Goal: Task Accomplishment & Management: Manage account settings

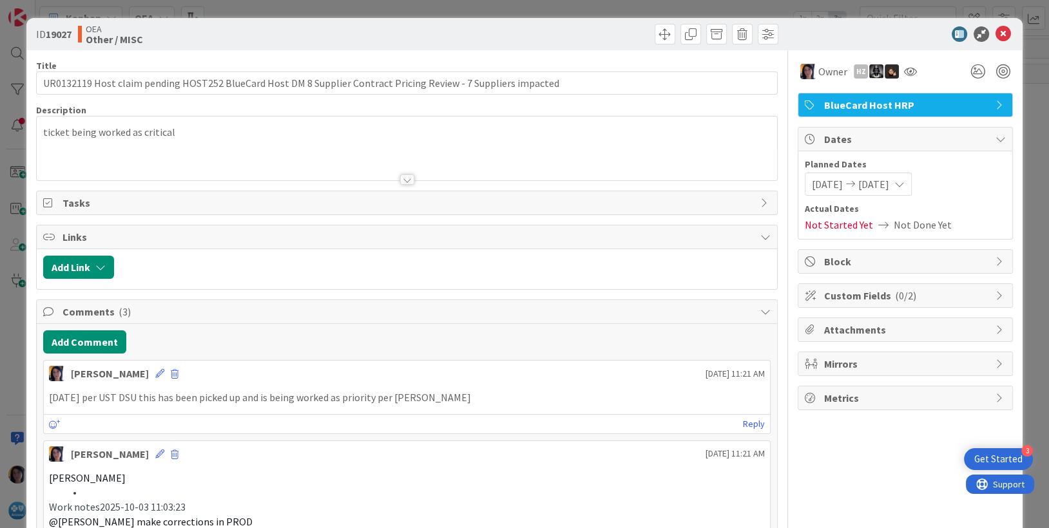
click at [276, 507] on p "Work notes2025-10-03 11:03:23" at bounding box center [407, 507] width 717 height 15
click at [996, 33] on icon at bounding box center [1003, 33] width 15 height 15
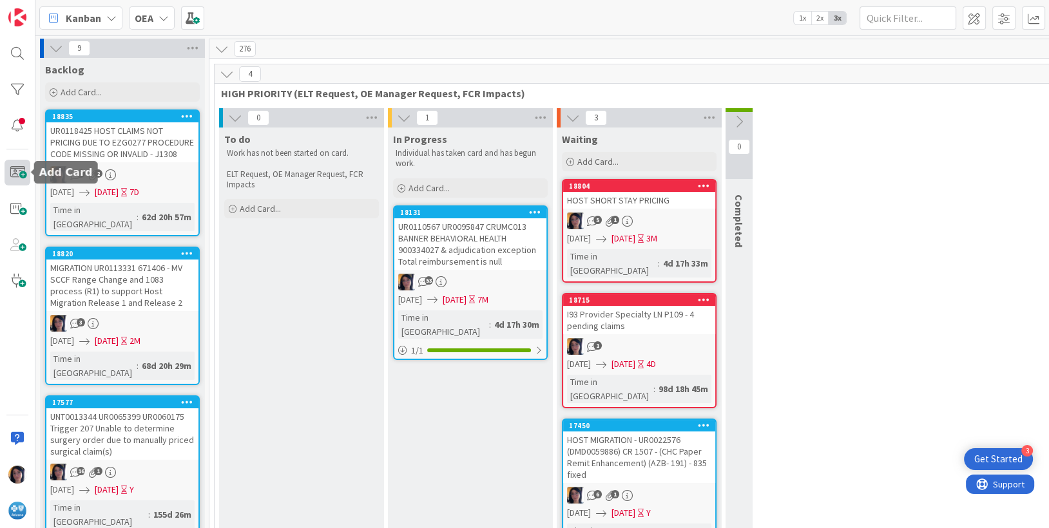
click at [26, 175] on span at bounding box center [18, 173] width 26 height 26
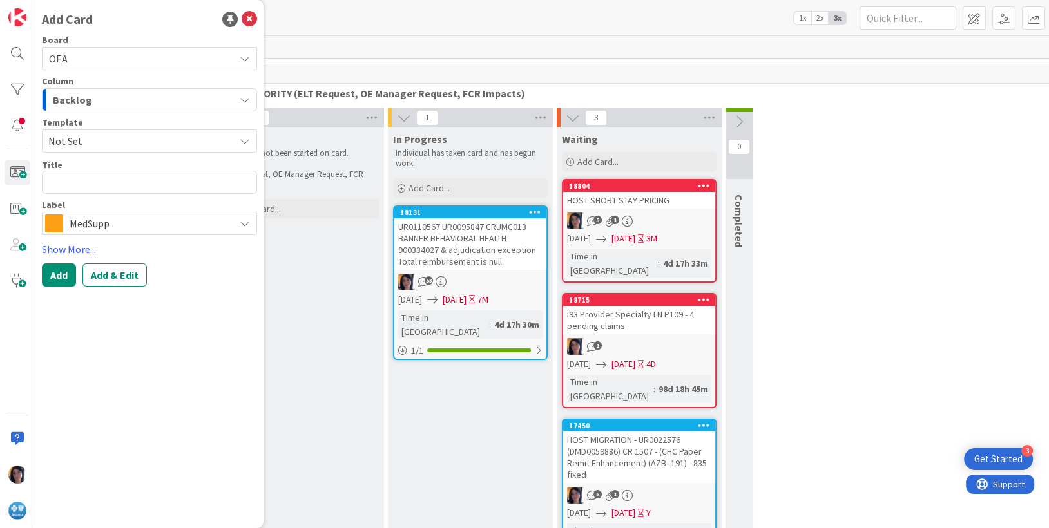
click at [80, 105] on span "Backlog" at bounding box center [72, 100] width 39 height 17
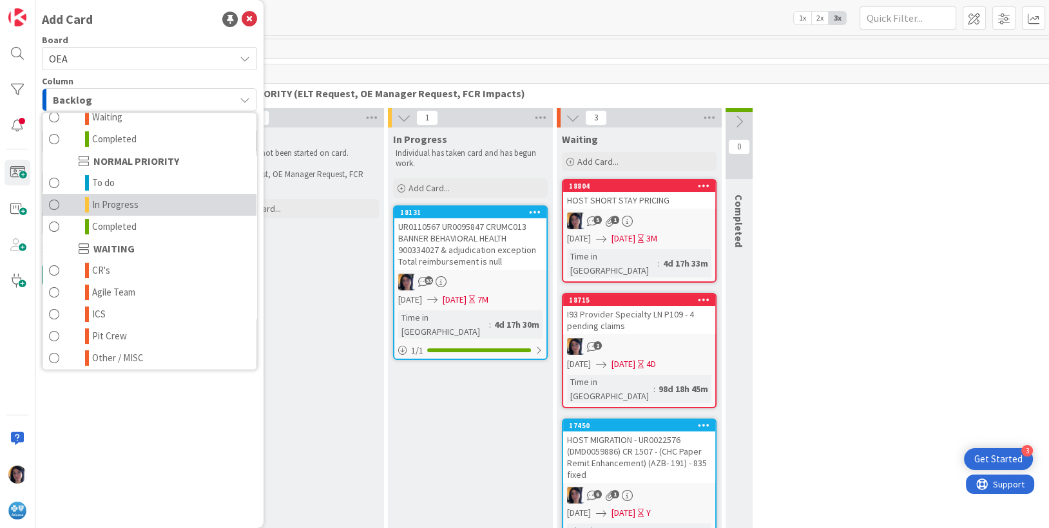
scroll to position [126, 0]
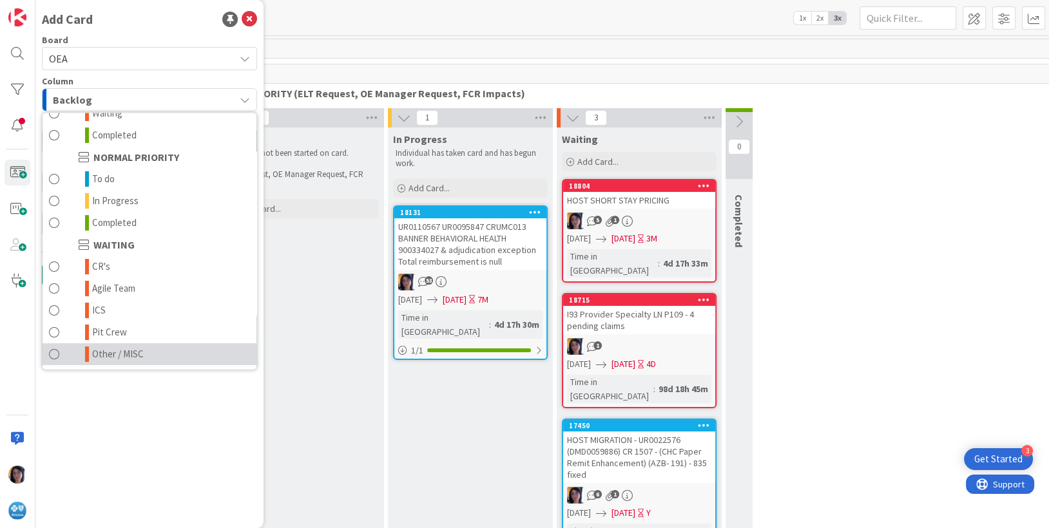
click at [109, 359] on span "Other / MISC" at bounding box center [118, 354] width 52 height 15
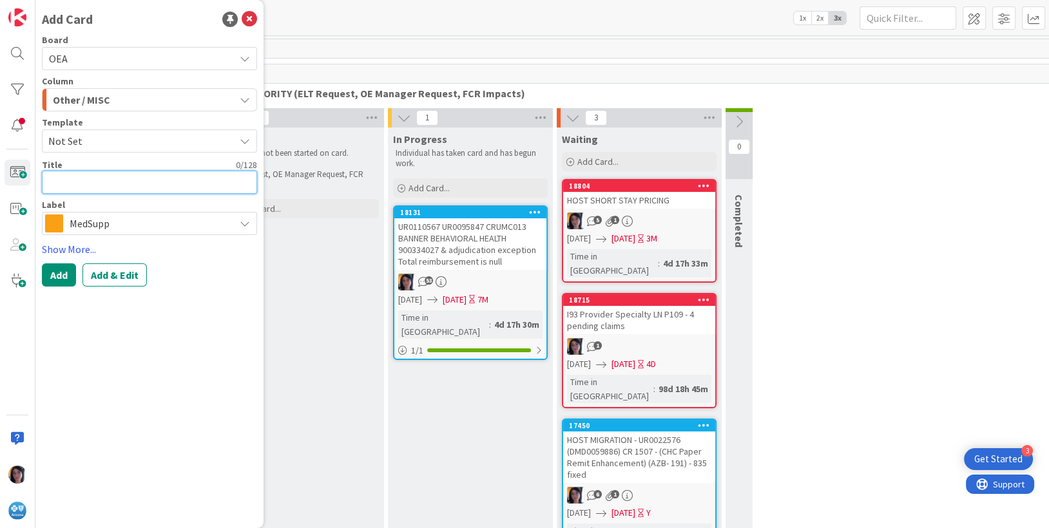
click at [66, 179] on textarea at bounding box center [149, 182] width 215 height 23
paste textarea "UR0132995"
type textarea "x"
type textarea "UR0132995"
type textarea "x"
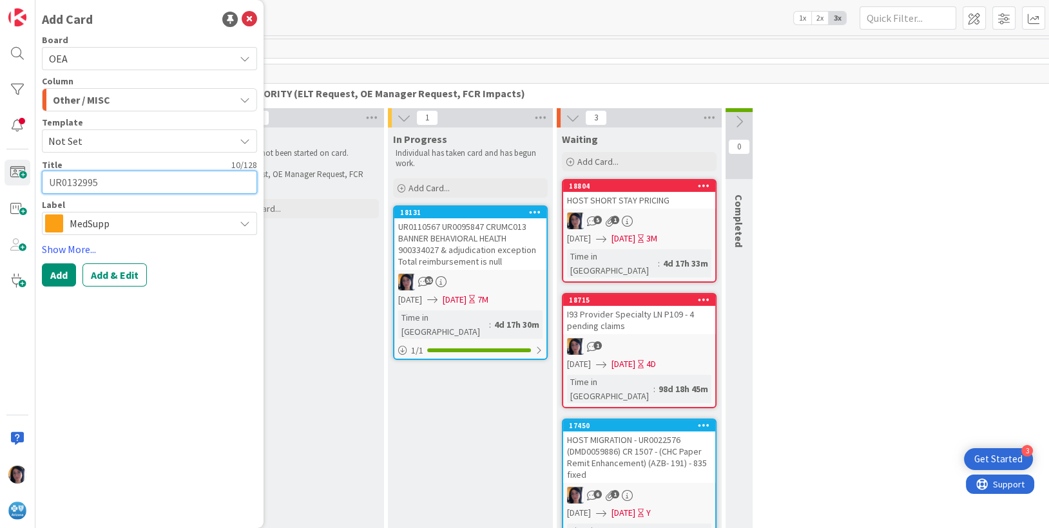
type textarea "UR0132995"
click at [113, 184] on textarea "UR0132995" at bounding box center [149, 182] width 215 height 23
paste textarea "Adjudication Exception pending claims when the Host DF is received and not appl…"
type textarea "x"
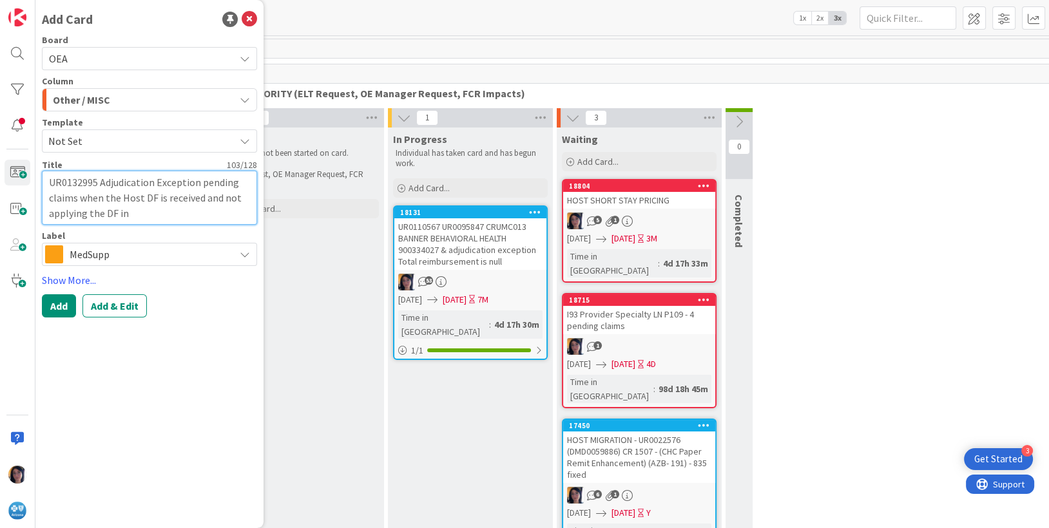
type textarea "UR0132995 Adjudication Exception pending claims when the Host DF is received an…"
click at [98, 254] on span "MedSupp" at bounding box center [149, 255] width 159 height 18
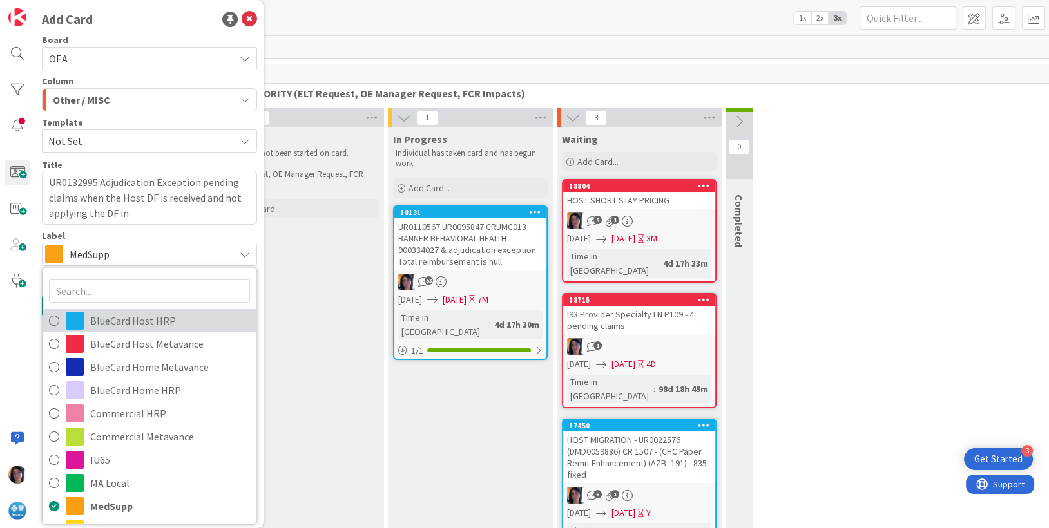
click at [107, 323] on span "BlueCard Host HRP" at bounding box center [170, 320] width 160 height 19
type textarea "x"
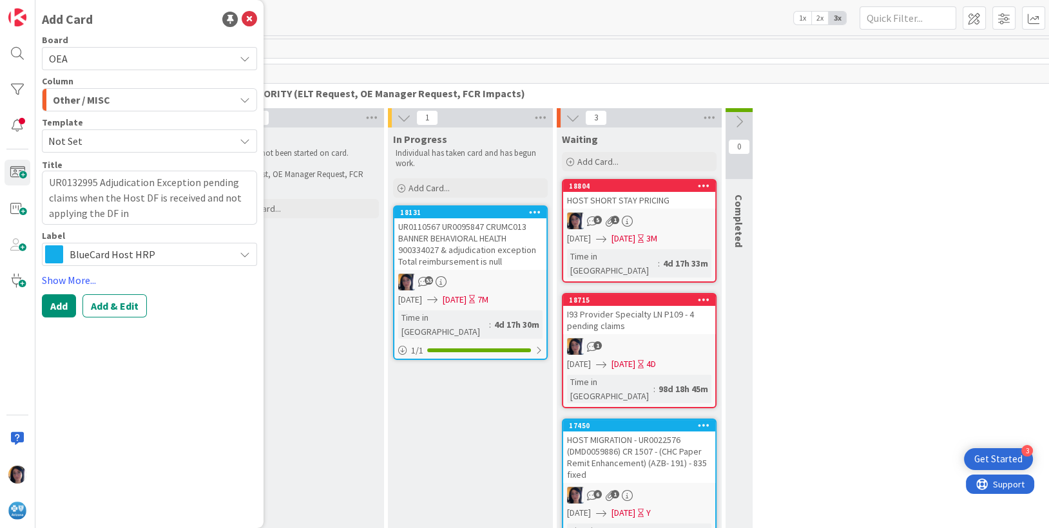
click at [114, 302] on button "Add & Edit" at bounding box center [114, 305] width 64 height 23
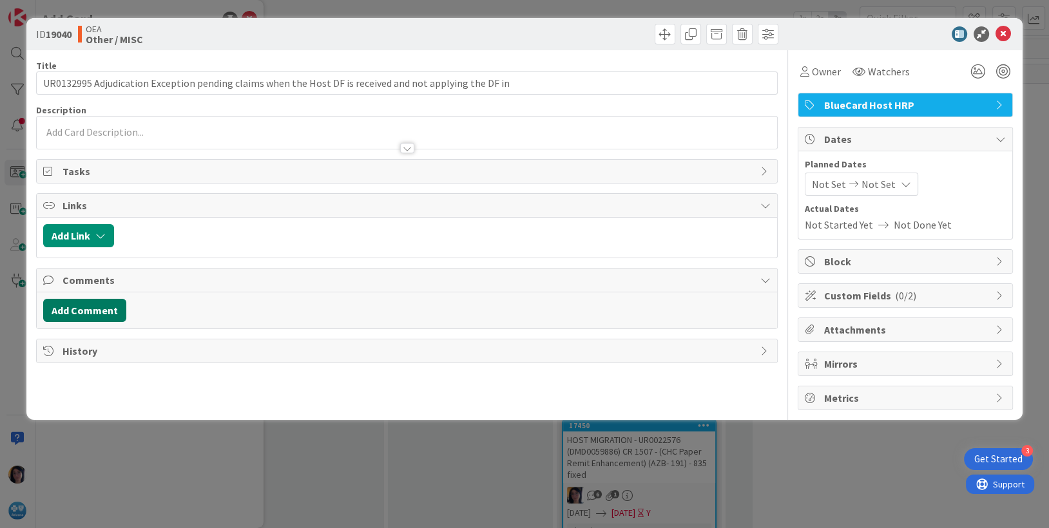
click at [81, 309] on button "Add Comment" at bounding box center [84, 310] width 83 height 23
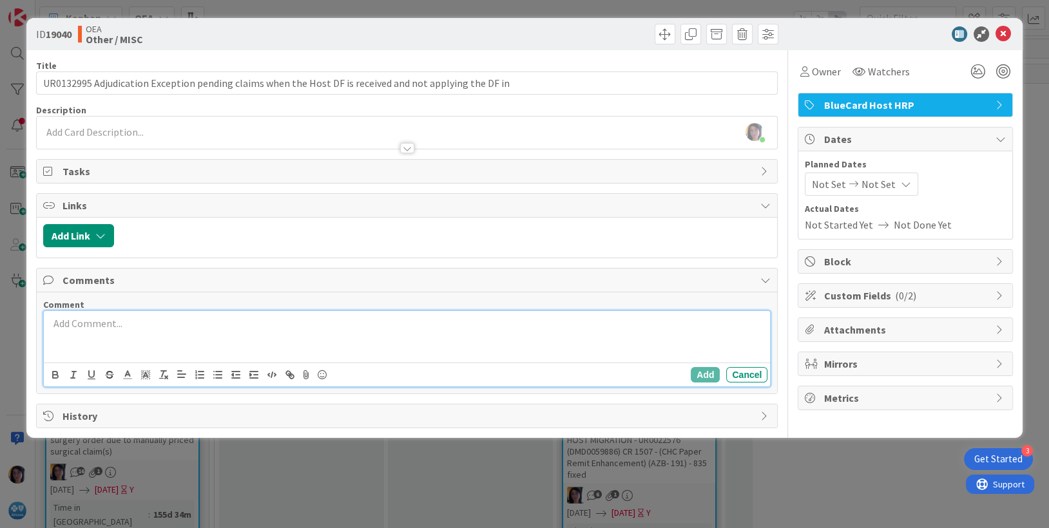
click at [83, 329] on p at bounding box center [407, 323] width 717 height 15
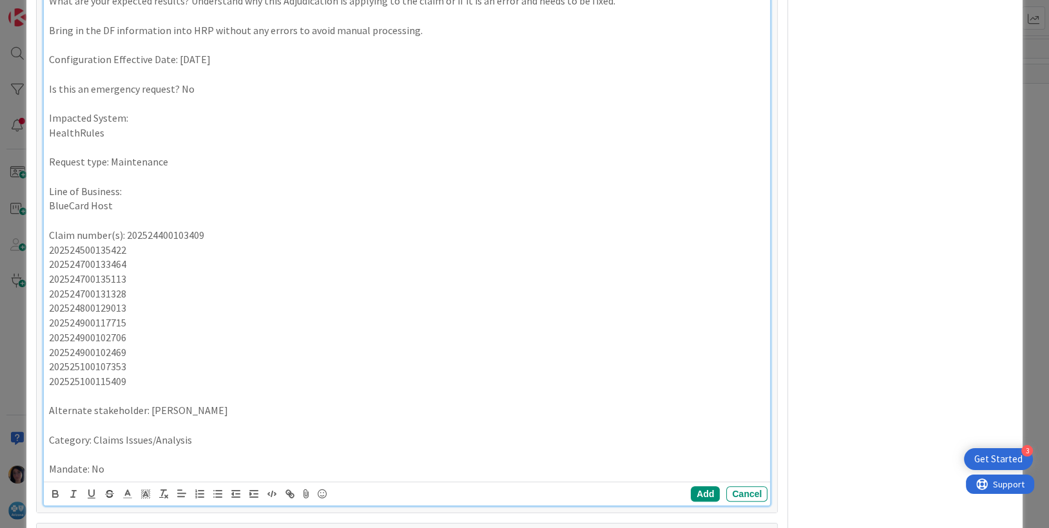
scroll to position [559, 0]
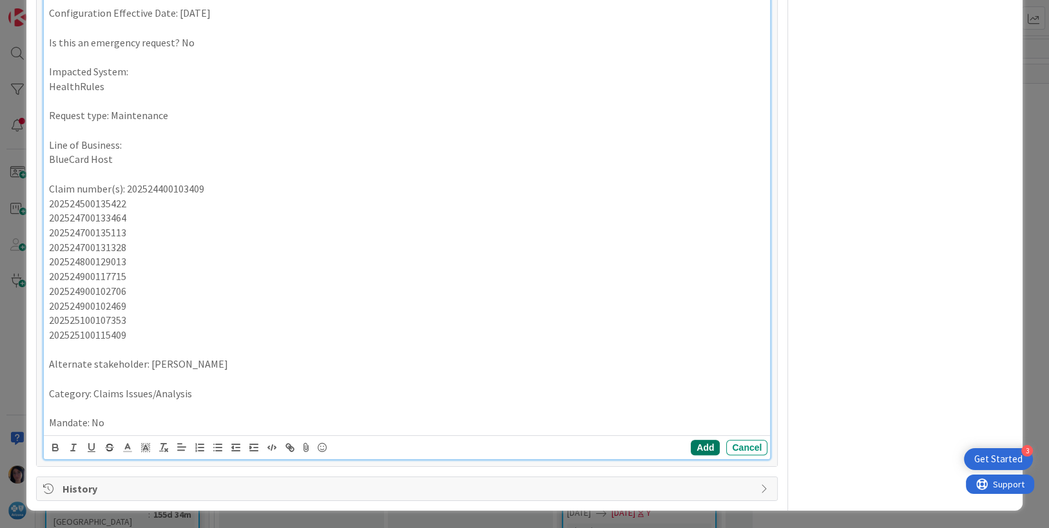
click at [700, 445] on button "Add" at bounding box center [705, 447] width 29 height 15
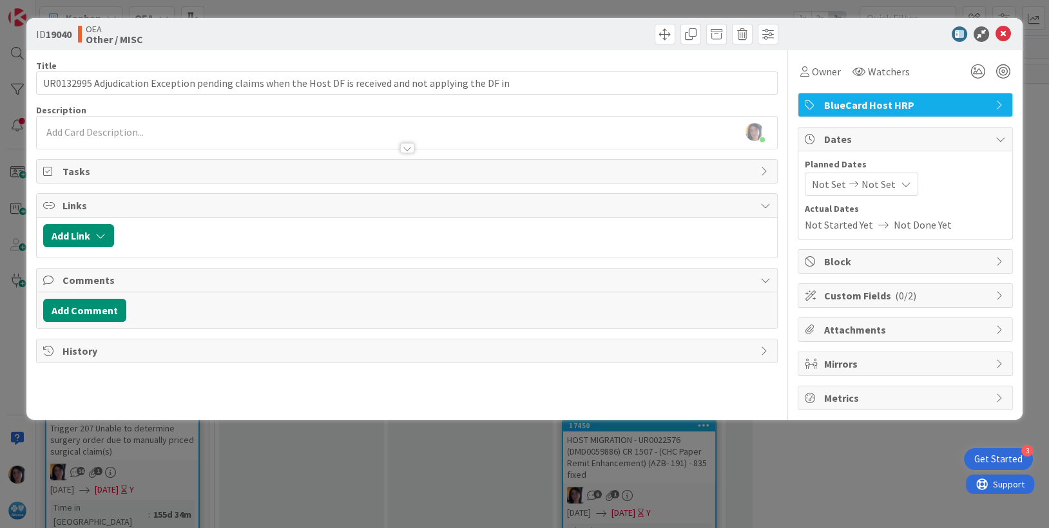
scroll to position [0, 0]
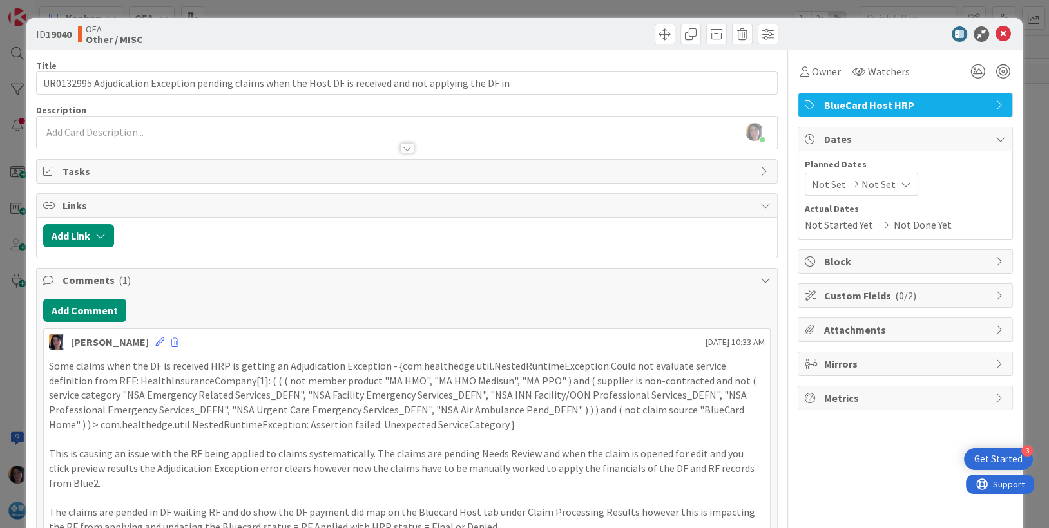
click at [62, 119] on div "[PERSON_NAME] just joined" at bounding box center [407, 133] width 741 height 32
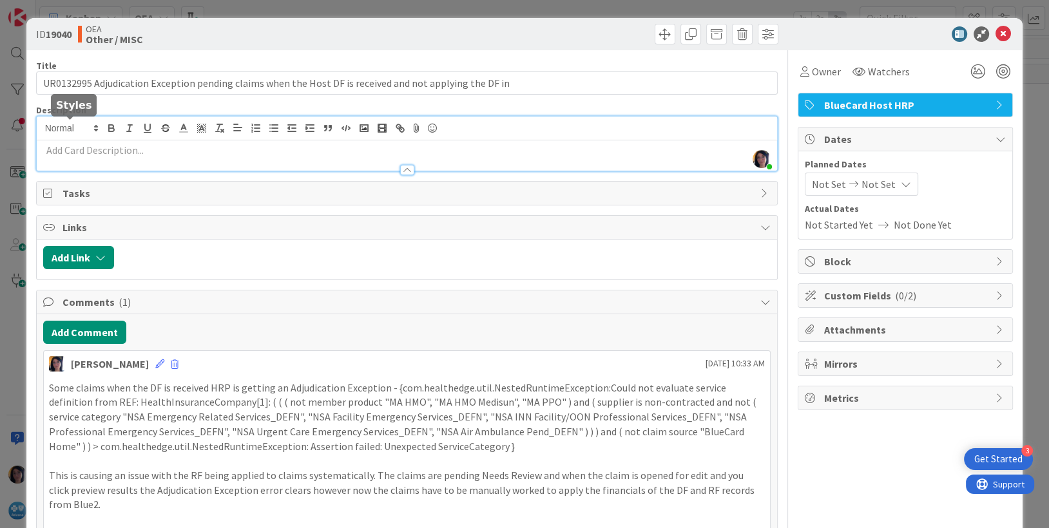
click at [66, 144] on p at bounding box center [407, 150] width 728 height 15
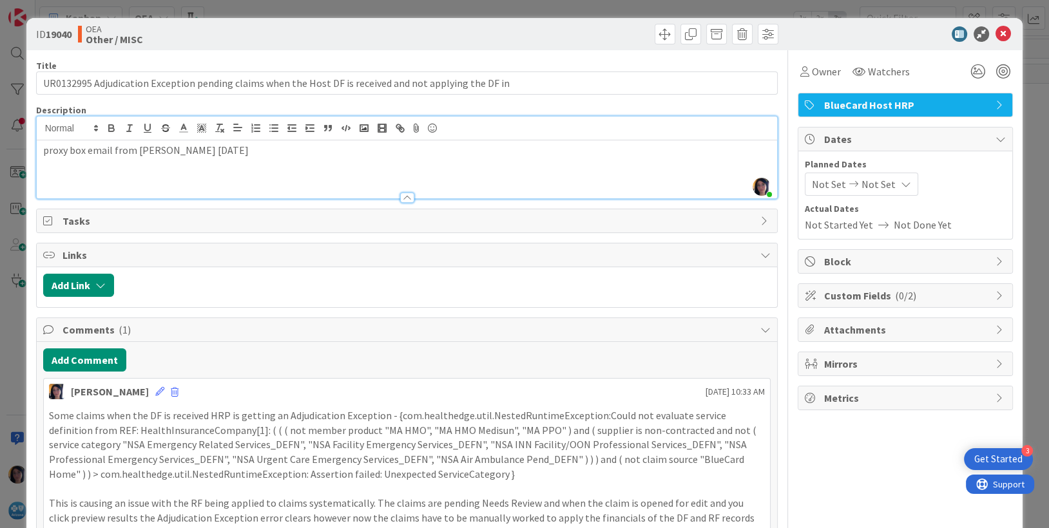
click at [207, 149] on p "proxy box email from [PERSON_NAME] [DATE]" at bounding box center [407, 150] width 728 height 15
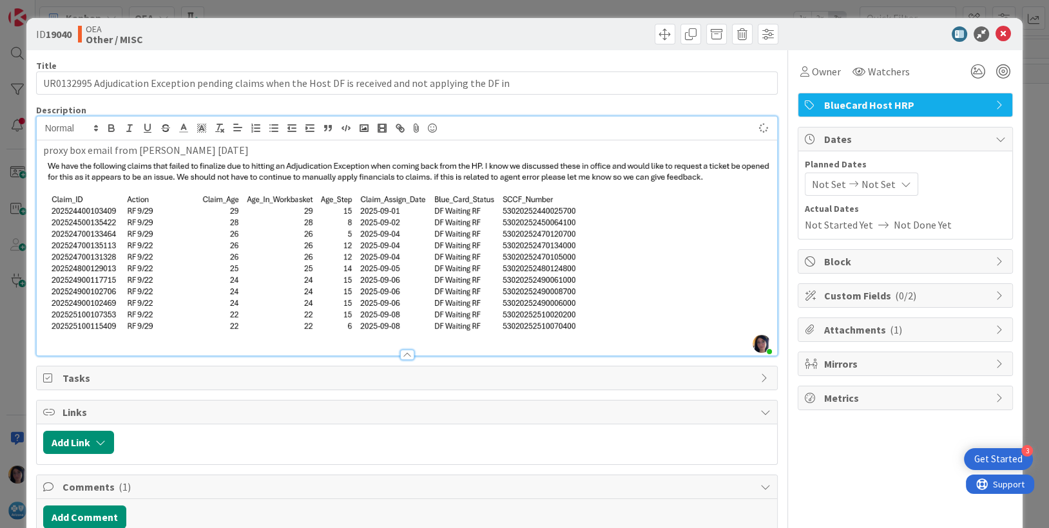
click at [173, 179] on div "proxy box email from [PERSON_NAME] [DATE]" at bounding box center [407, 247] width 741 height 215
click at [173, 177] on div "proxy box email from [PERSON_NAME] [DATE]" at bounding box center [407, 247] width 741 height 215
click at [373, 367] on div "Tasks" at bounding box center [407, 378] width 741 height 23
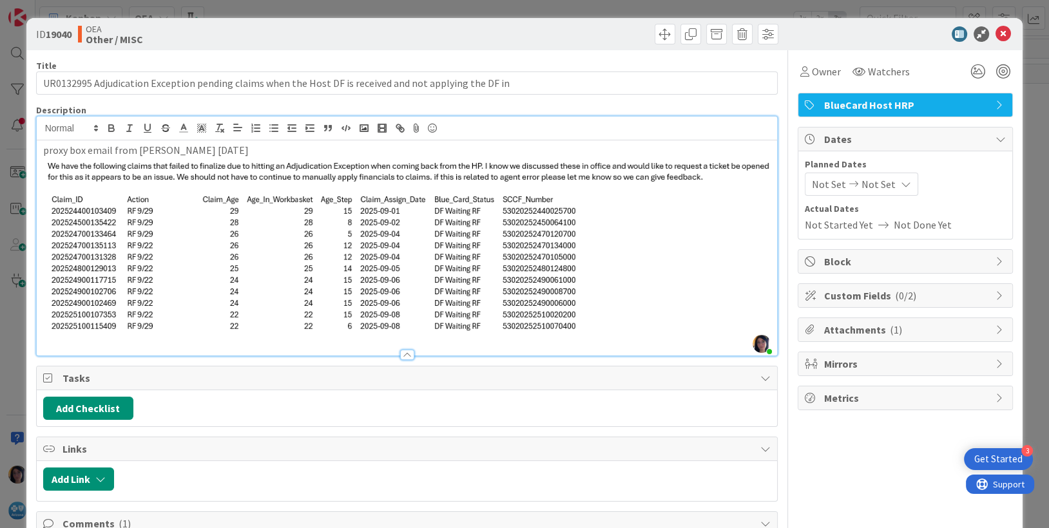
click at [400, 350] on div at bounding box center [407, 355] width 14 height 10
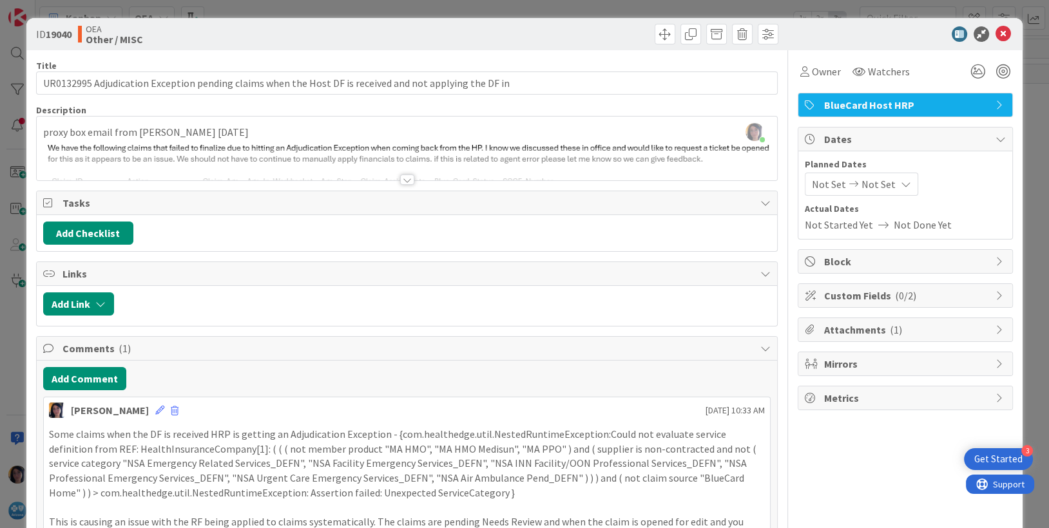
click at [192, 162] on div at bounding box center [407, 164] width 741 height 33
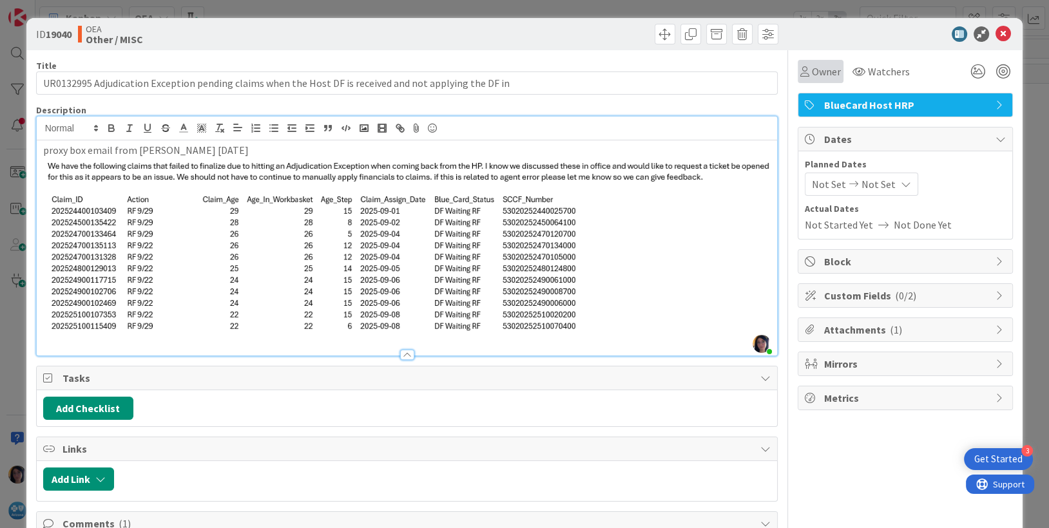
click at [800, 66] on icon at bounding box center [804, 71] width 9 height 10
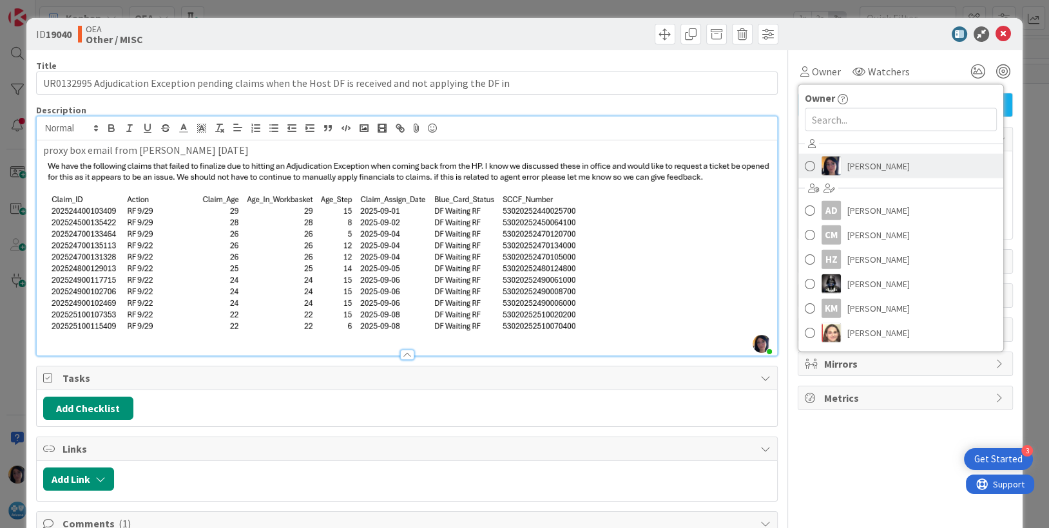
click at [847, 168] on span "[PERSON_NAME]" at bounding box center [878, 166] width 63 height 19
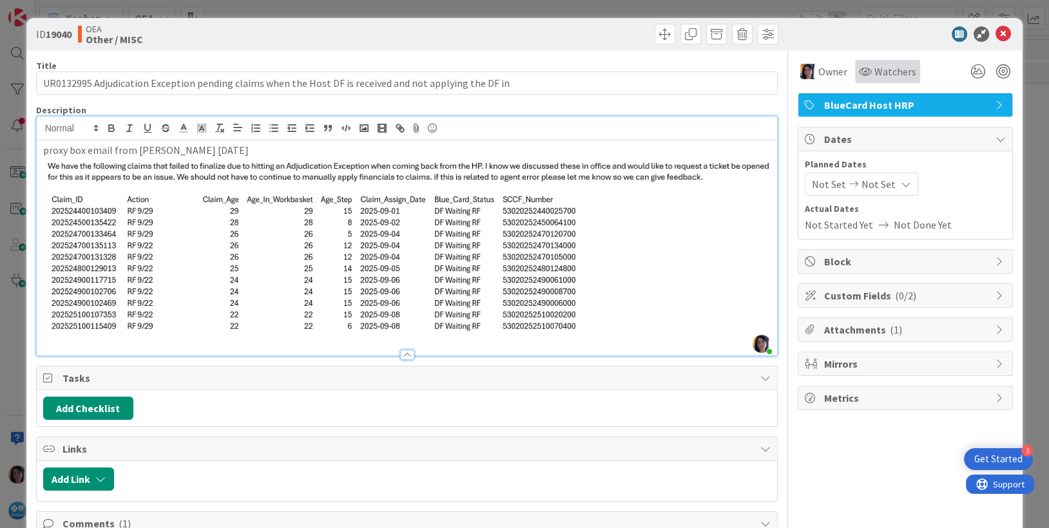
click at [859, 66] on icon at bounding box center [865, 71] width 13 height 10
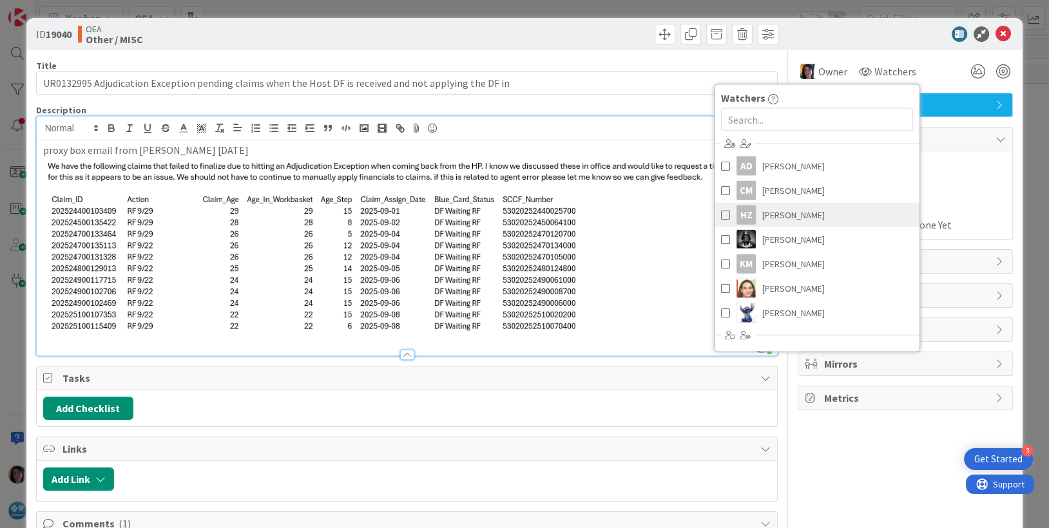
click at [773, 211] on span "[PERSON_NAME]" at bounding box center [793, 215] width 63 height 19
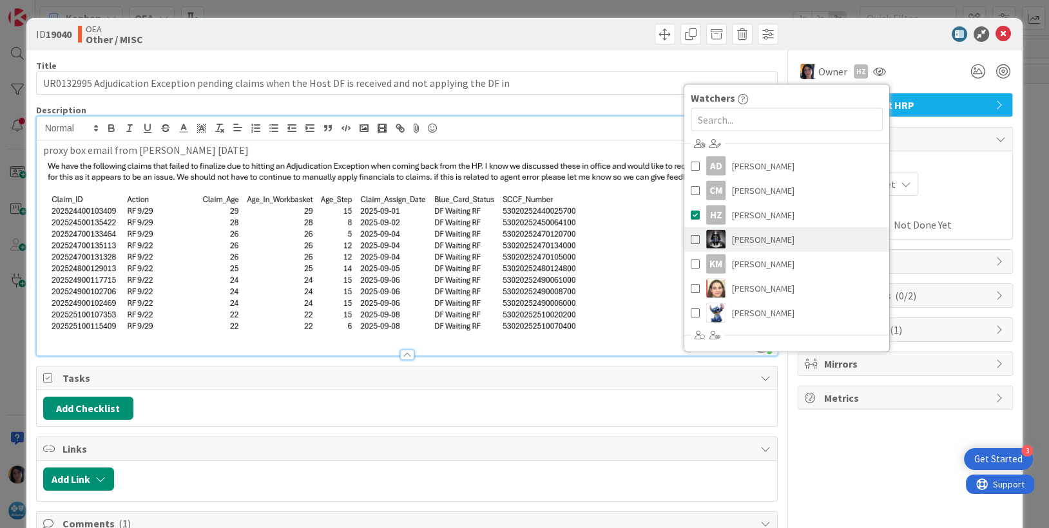
click at [749, 238] on span "[PERSON_NAME]" at bounding box center [763, 239] width 63 height 19
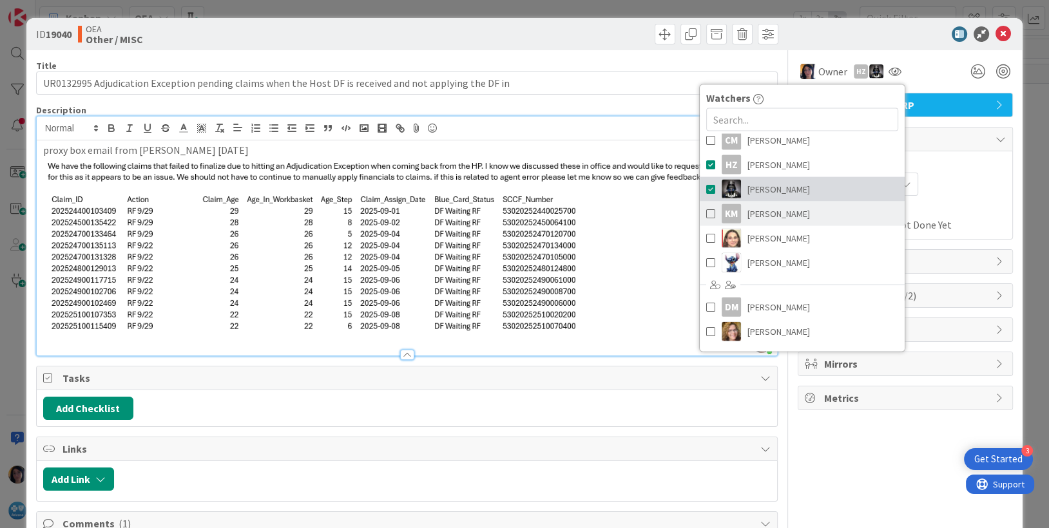
scroll to position [145, 0]
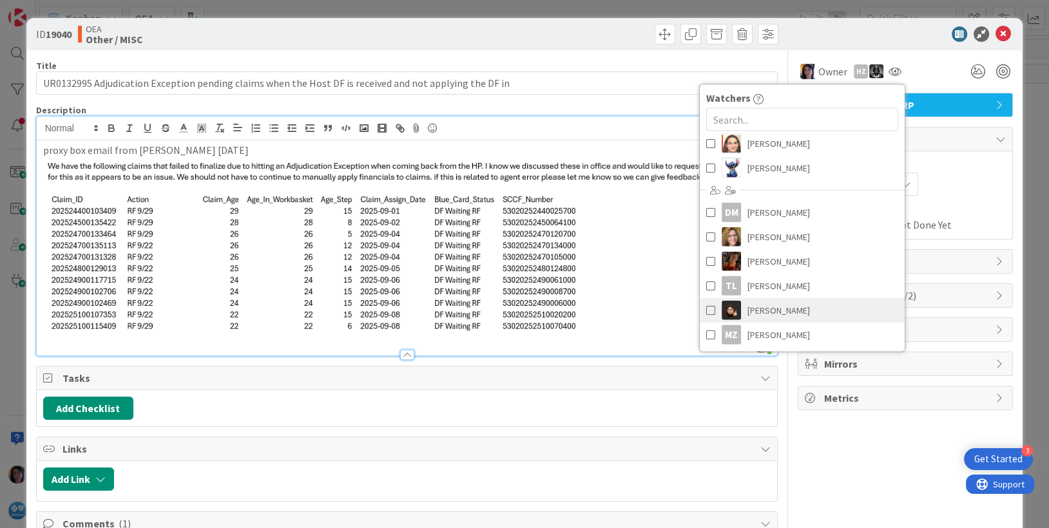
click at [751, 309] on span "[PERSON_NAME]" at bounding box center [778, 310] width 63 height 19
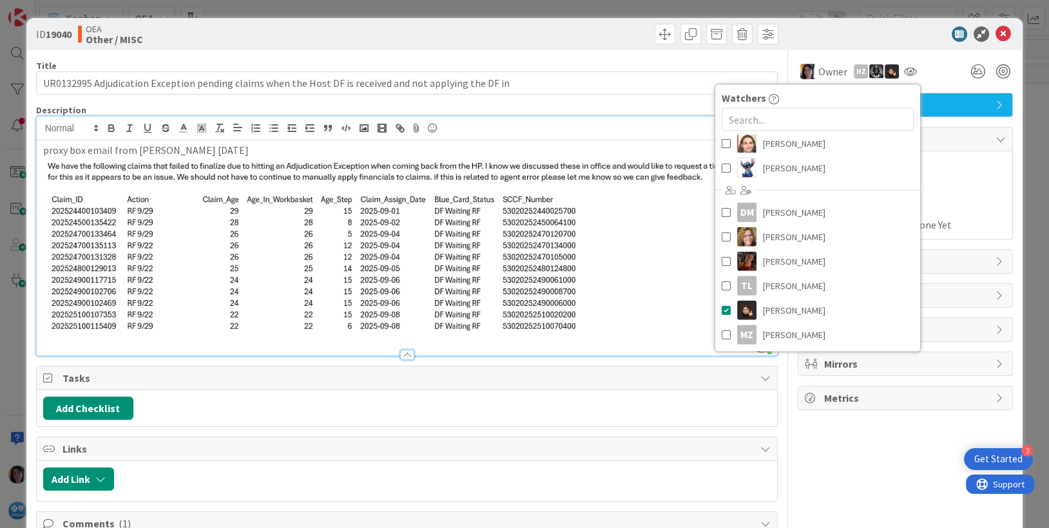
click at [963, 213] on span "Actual Dates" at bounding box center [905, 209] width 201 height 14
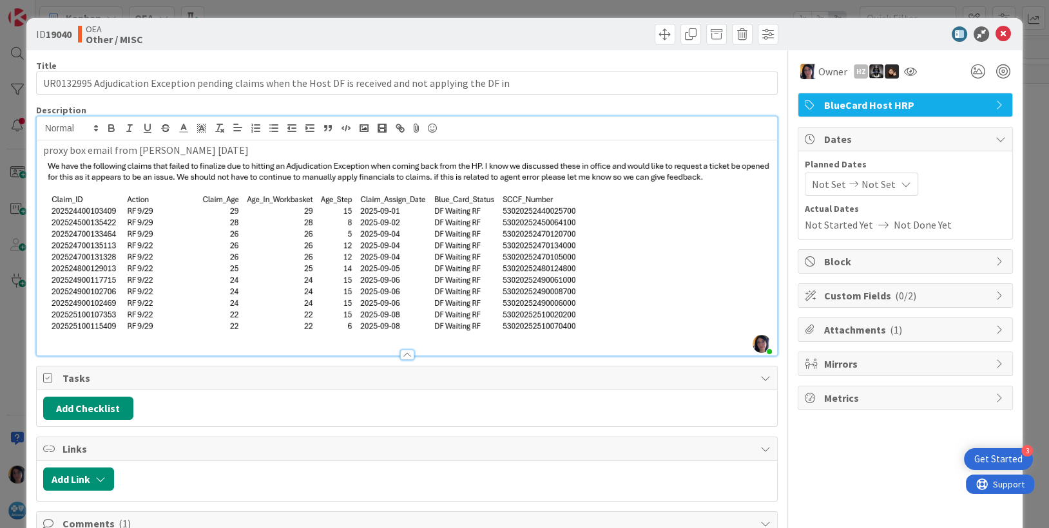
drag, startPoint x: 802, startPoint y: 184, endPoint x: 806, endPoint y: 192, distance: 8.6
click at [812, 184] on span "Not Set" at bounding box center [829, 184] width 34 height 15
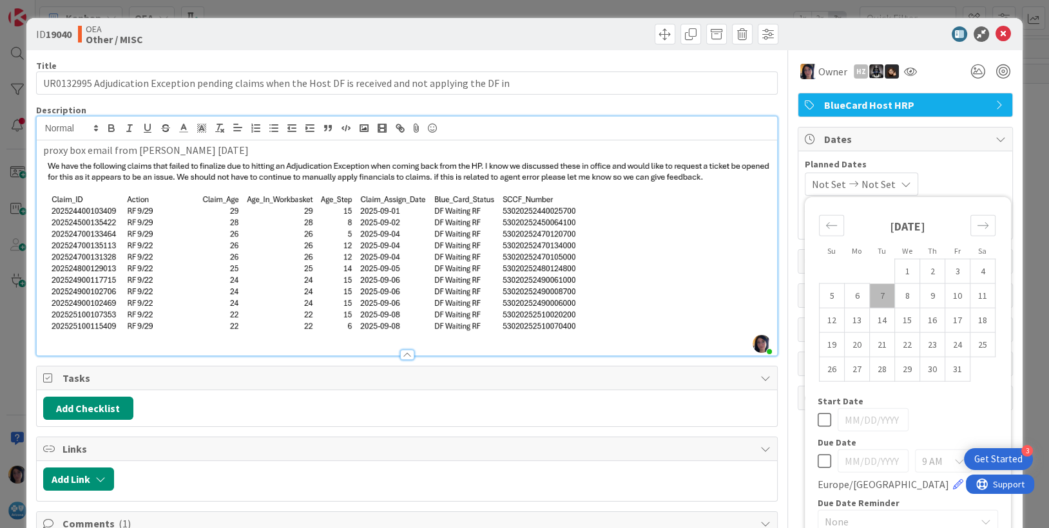
click at [870, 294] on td "7" at bounding box center [882, 296] width 25 height 24
type input "[DATE]"
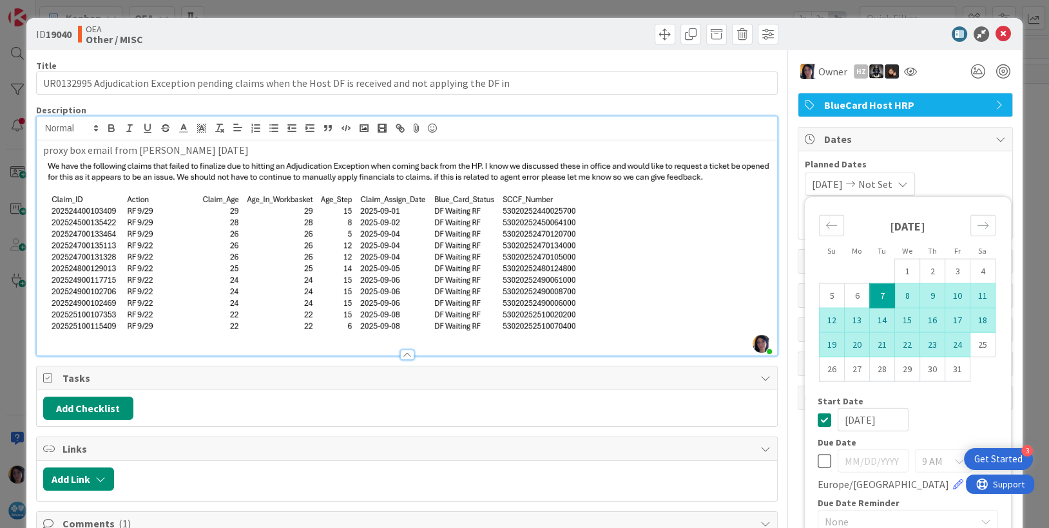
click at [947, 340] on td "24" at bounding box center [957, 345] width 25 height 24
type input "[DATE]"
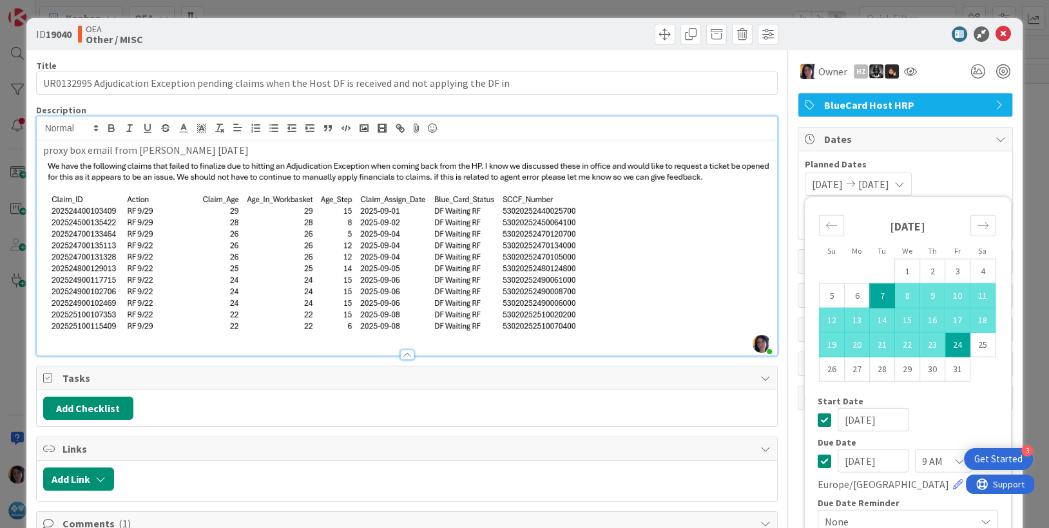
click at [959, 168] on span "Planned Dates" at bounding box center [905, 165] width 201 height 14
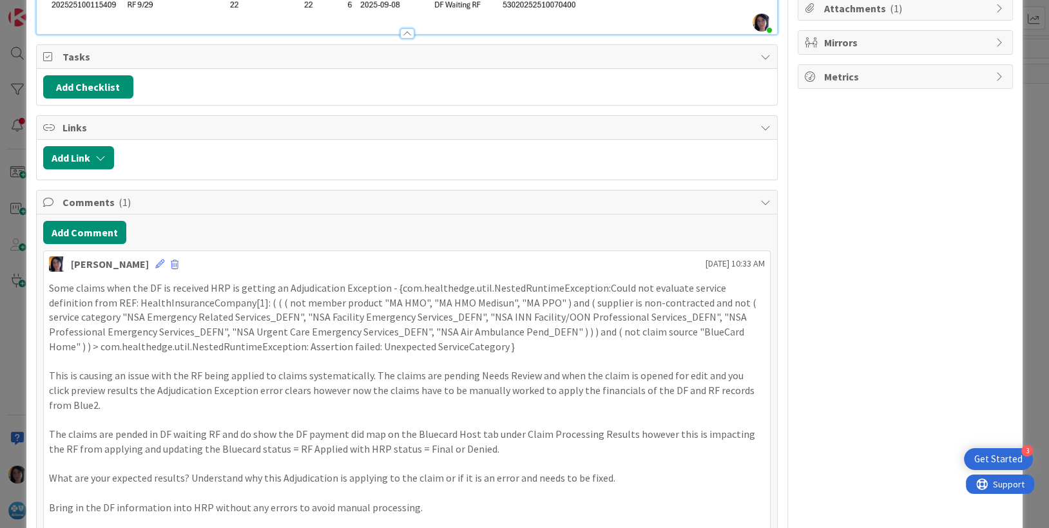
scroll to position [322, 0]
click at [155, 259] on icon at bounding box center [159, 263] width 9 height 9
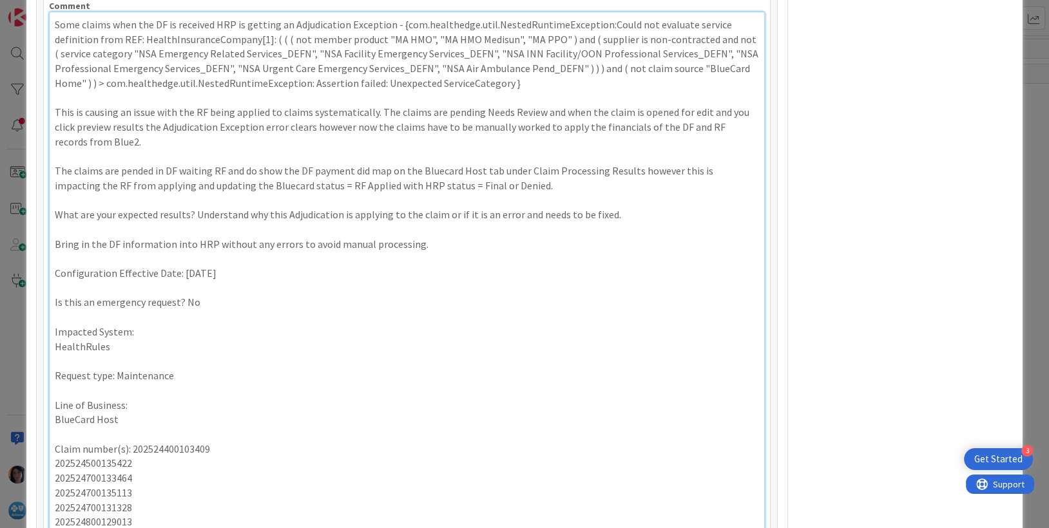
scroll to position [438, 0]
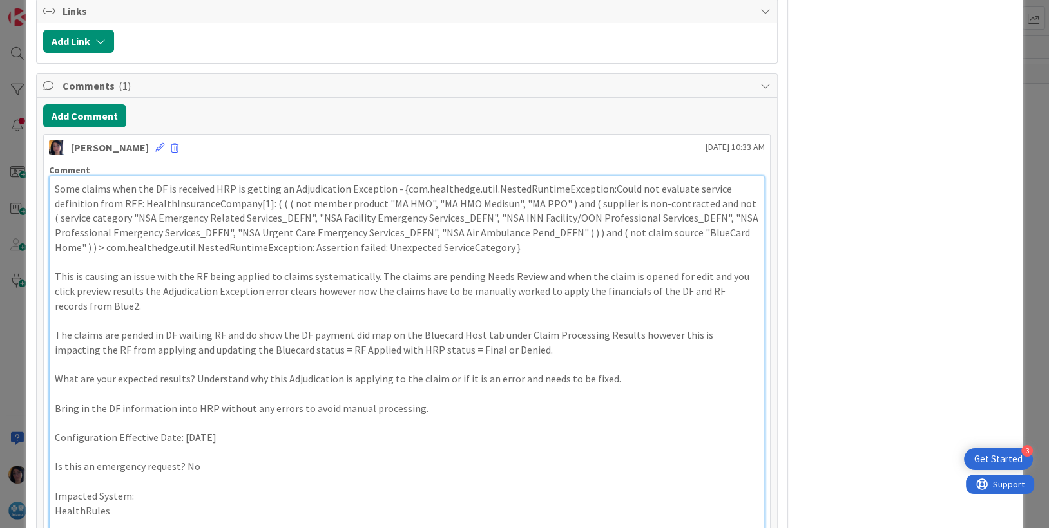
click at [55, 182] on p "Some claims when the DF is received HRP is getting an Adjudication Exception - …" at bounding box center [407, 218] width 705 height 73
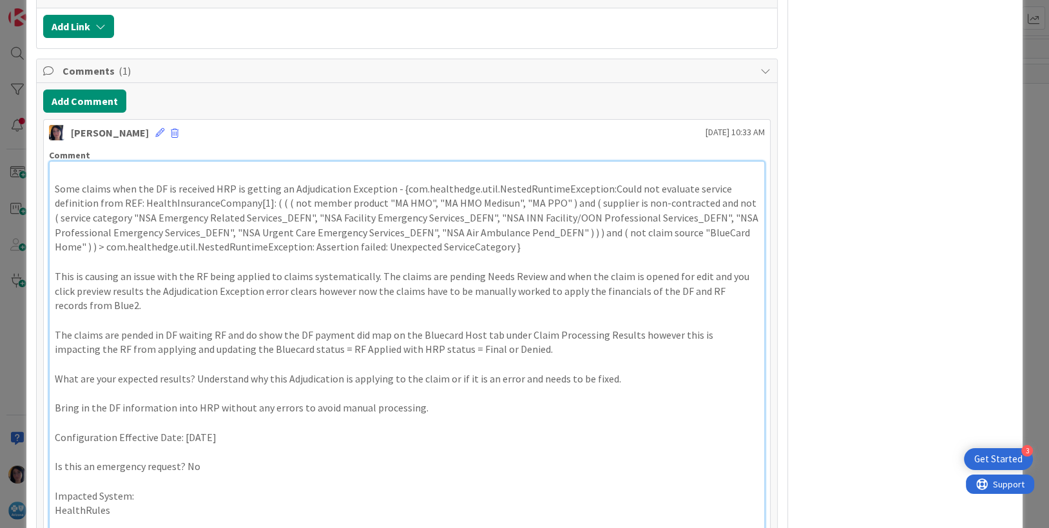
scroll to position [467, 0]
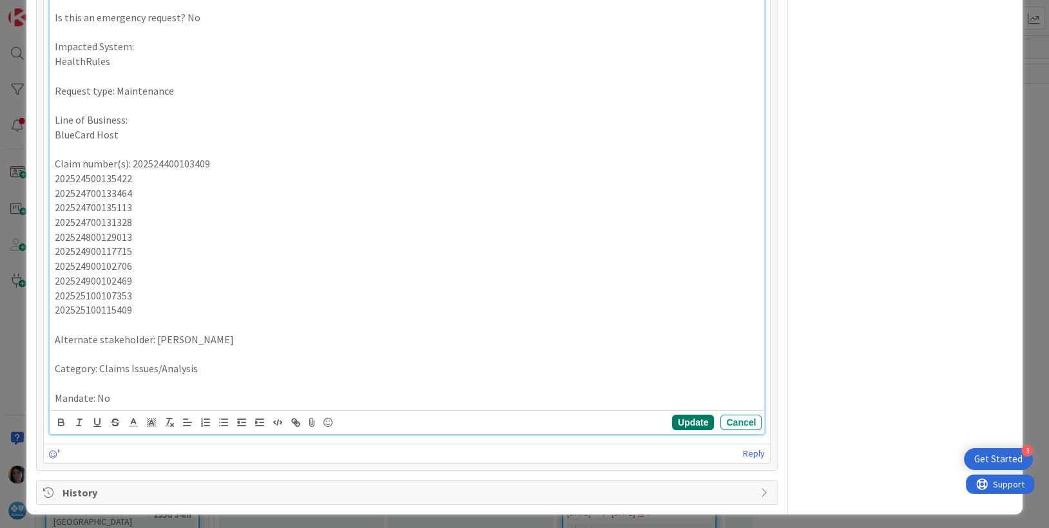
drag, startPoint x: 684, startPoint y: 417, endPoint x: 689, endPoint y: 413, distance: 7.0
click at [684, 418] on button "Update" at bounding box center [693, 422] width 42 height 15
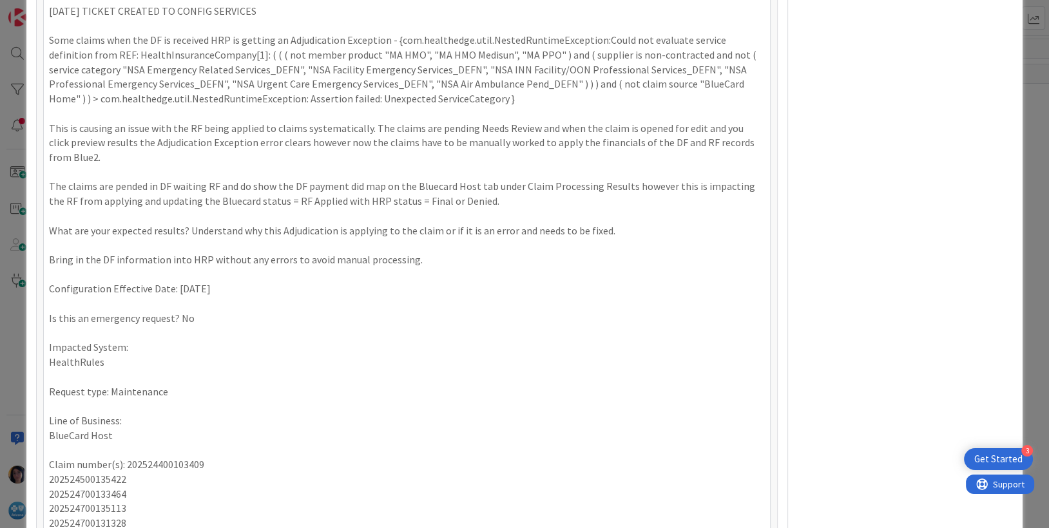
click at [843, 261] on div "Owner Owner Remove Set as Watcher [PERSON_NAME] AD [PERSON_NAME] CM [PERSON_NAM…" at bounding box center [905, 114] width 215 height 1325
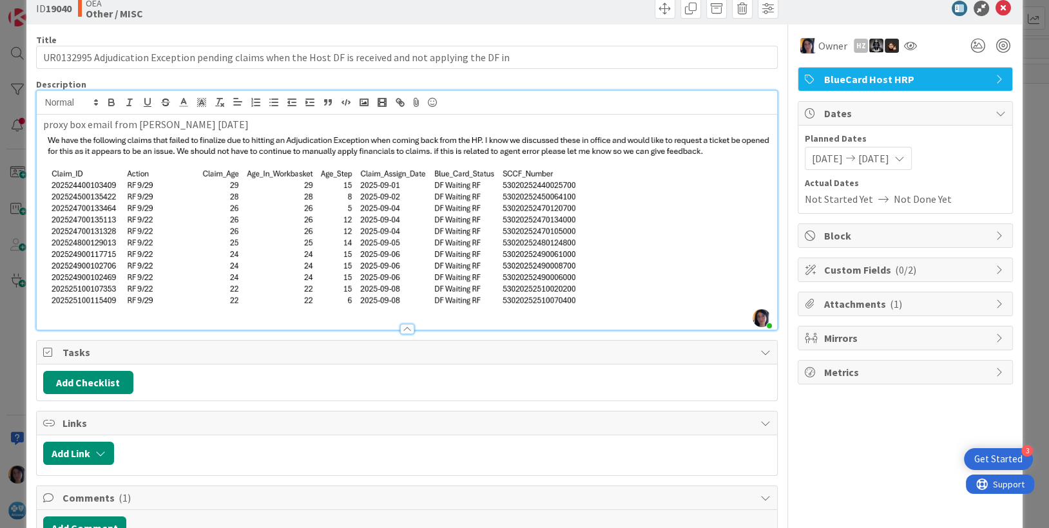
scroll to position [0, 0]
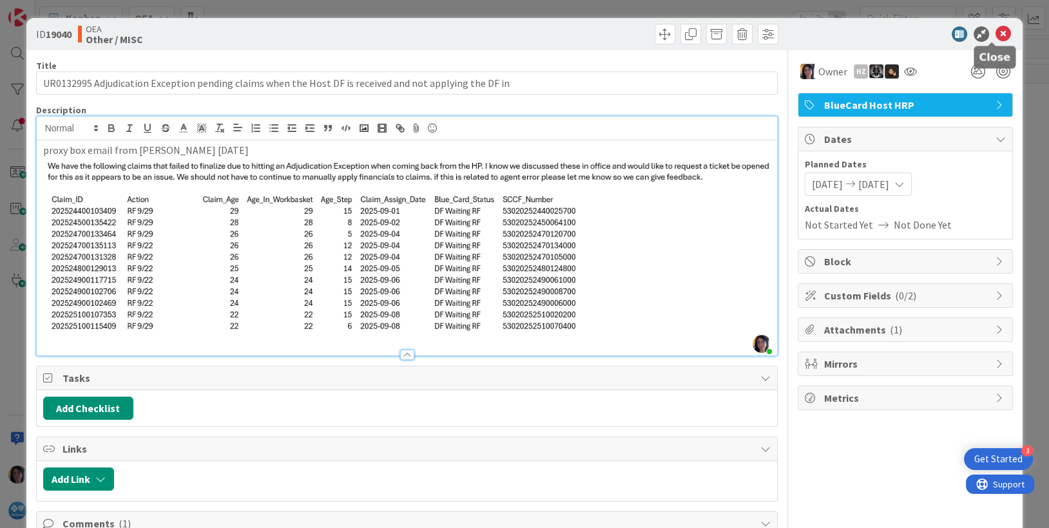
click at [996, 34] on icon at bounding box center [1003, 33] width 15 height 15
